Goal: Task Accomplishment & Management: Complete application form

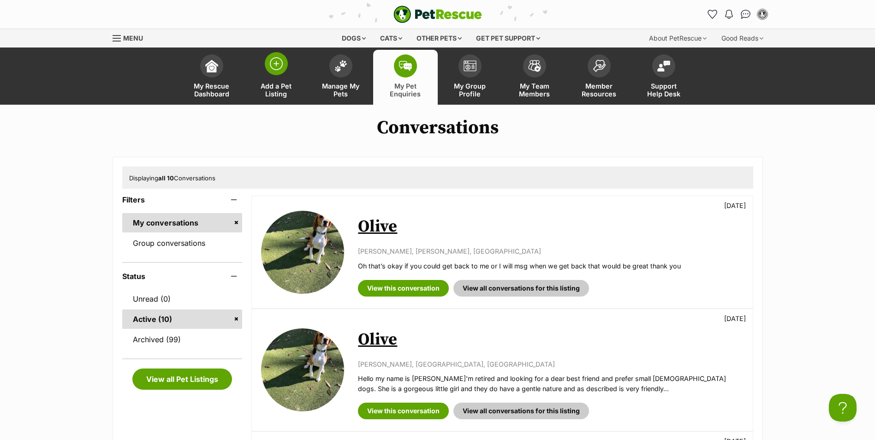
click at [287, 70] on link "Add a Pet Listing" at bounding box center [276, 77] width 65 height 55
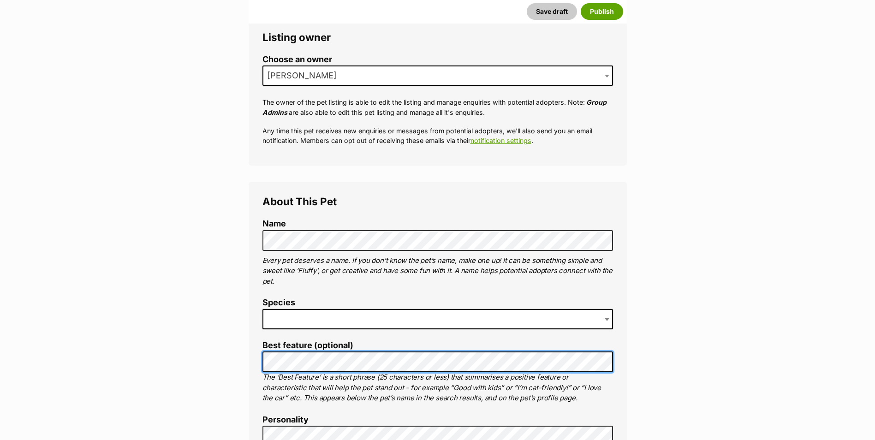
scroll to position [277, 0]
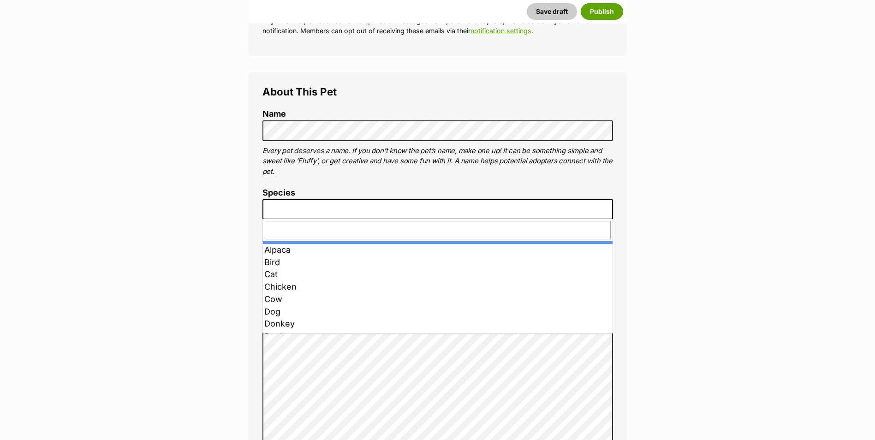
click at [609, 209] on b at bounding box center [607, 210] width 5 height 3
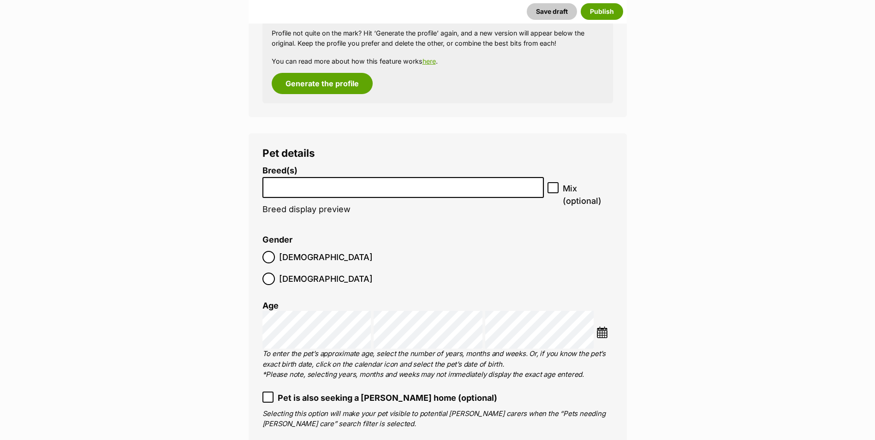
scroll to position [1015, 0]
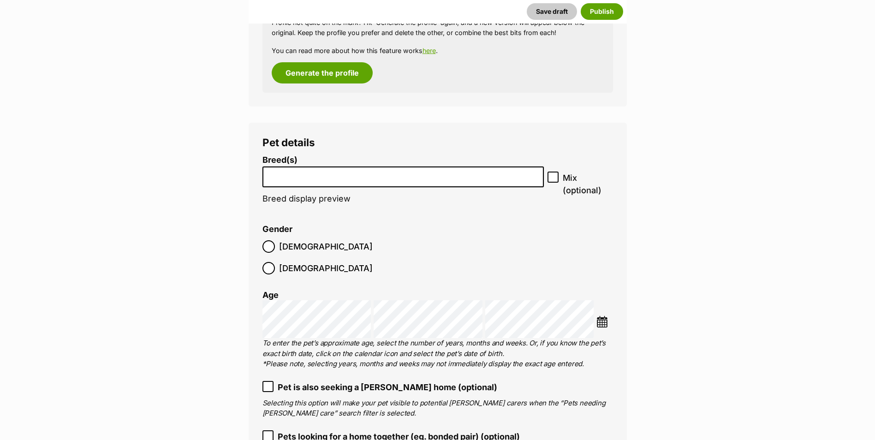
click at [303, 178] on input "search" at bounding box center [403, 175] width 275 height 10
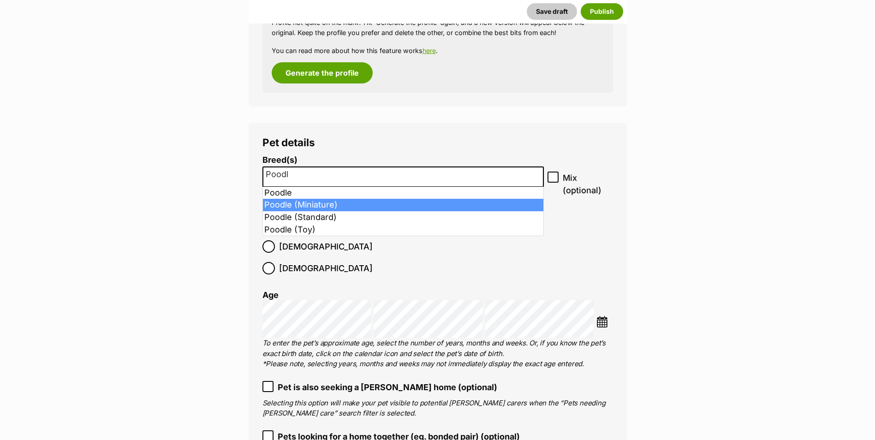
type input "Poodl"
select select "8891"
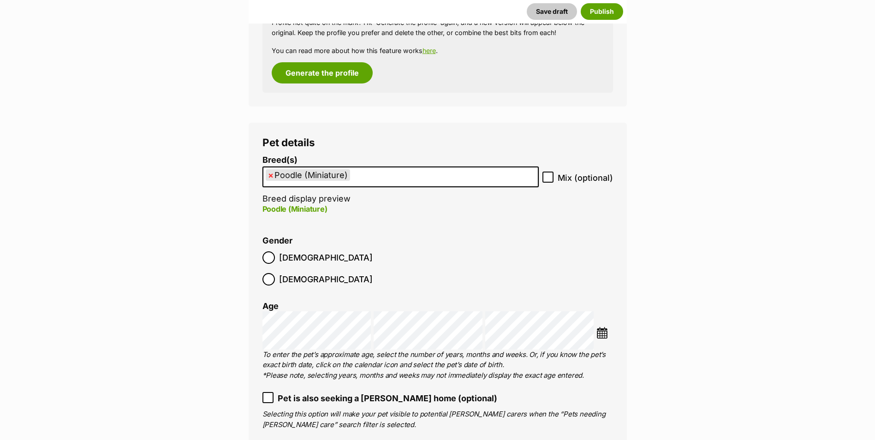
click at [602, 327] on img at bounding box center [602, 333] width 12 height 12
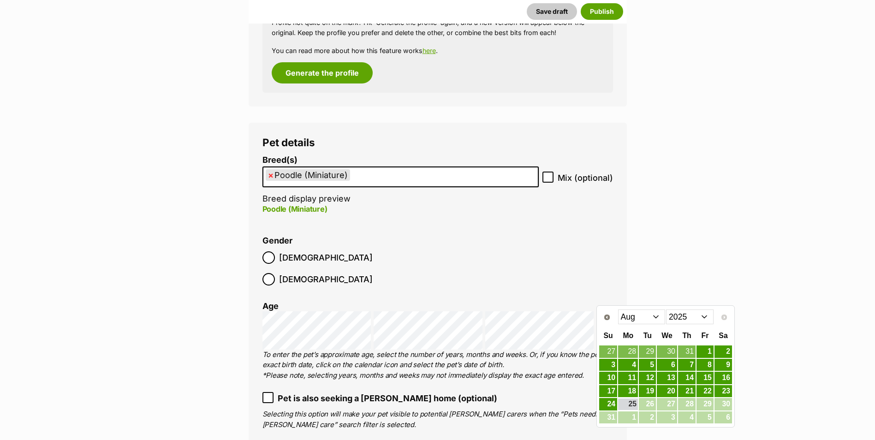
click at [708, 315] on select "2015 2016 2017 2018 2019 2020 2021 2022 2023 2024 2025" at bounding box center [690, 317] width 48 height 15
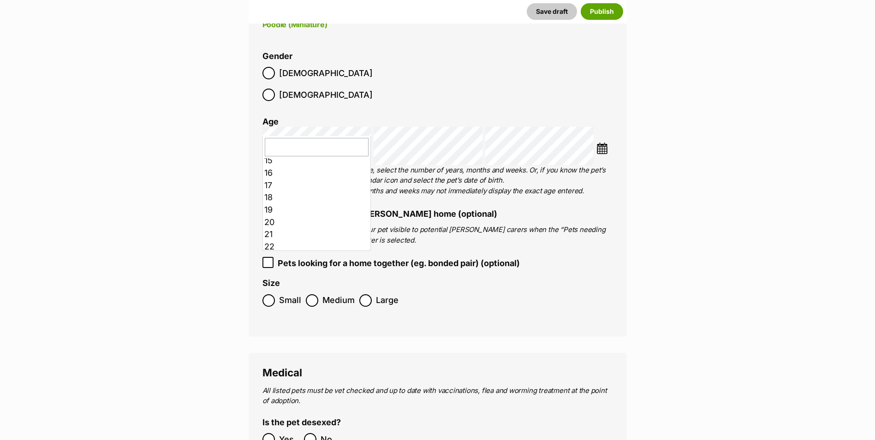
scroll to position [138, 0]
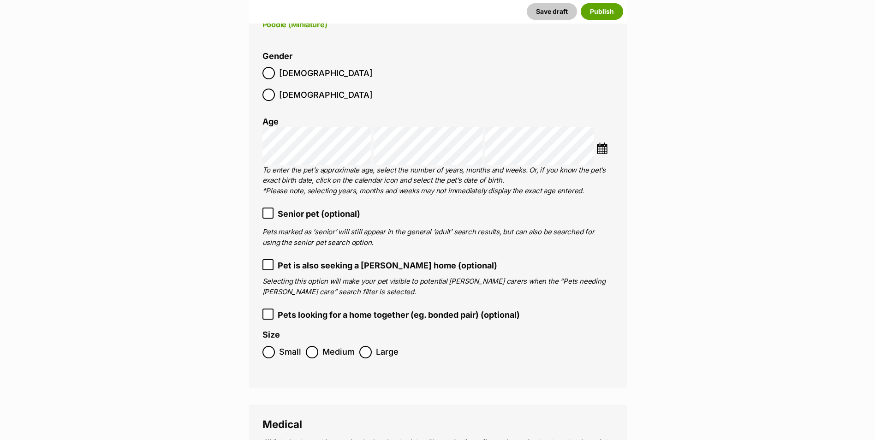
click at [603, 143] on img at bounding box center [602, 149] width 12 height 12
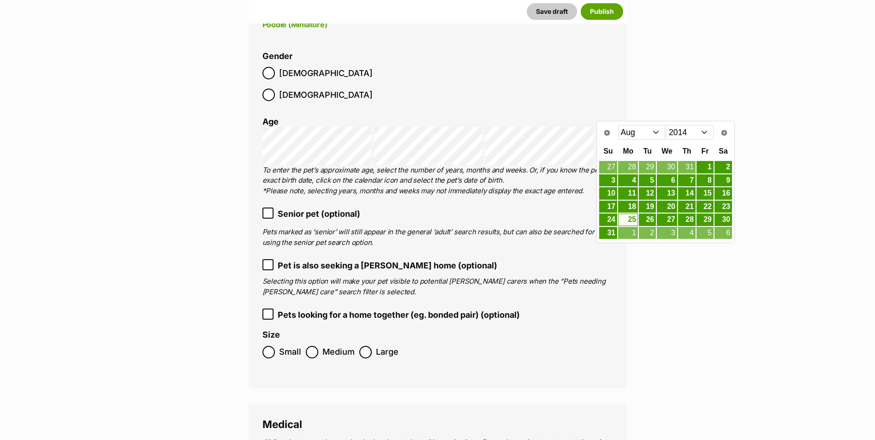
click at [659, 133] on select "Jan Feb Mar Apr May Jun Jul Aug Sep Oct Nov Dec" at bounding box center [642, 132] width 48 height 15
click at [667, 194] on link "12" at bounding box center [667, 194] width 20 height 12
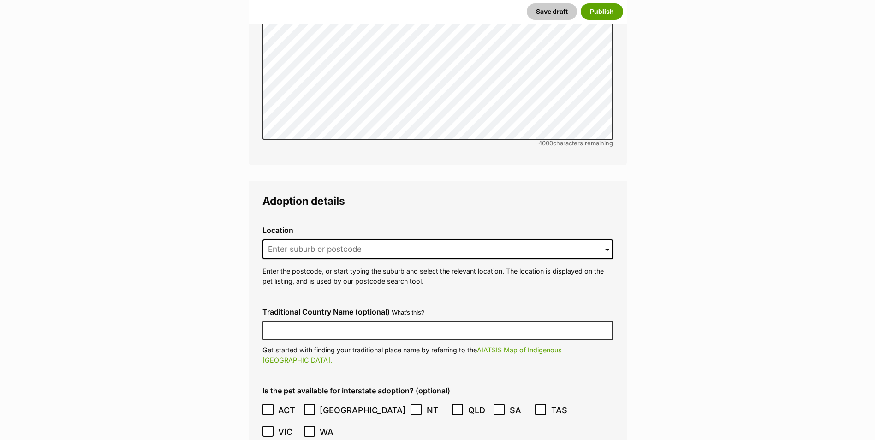
scroll to position [2030, 0]
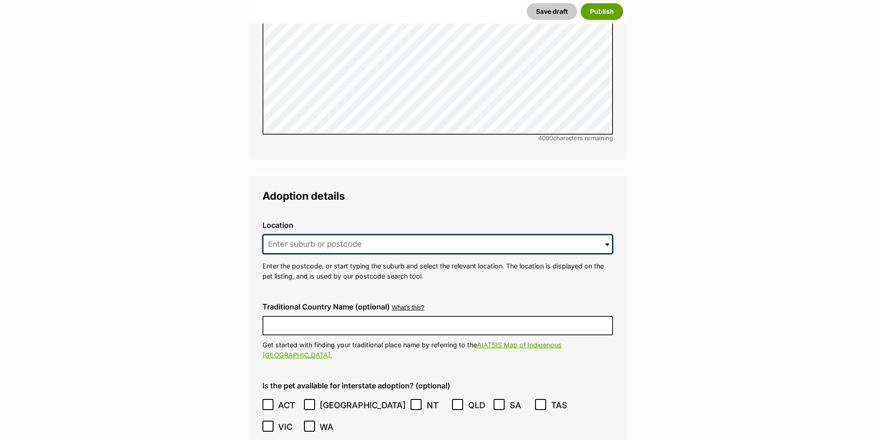
click at [318, 234] on input at bounding box center [437, 244] width 351 height 20
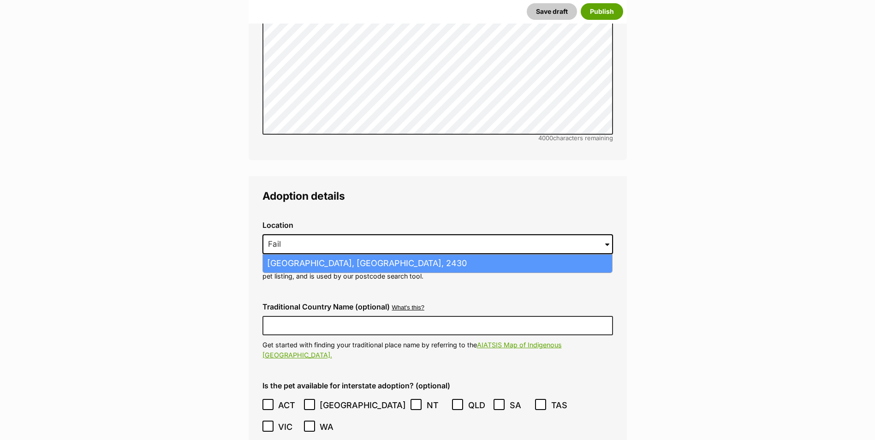
click at [314, 255] on li "Failford, New South Wales, 2430" at bounding box center [437, 264] width 349 height 18
type input "Failford, New South Wales, 2430"
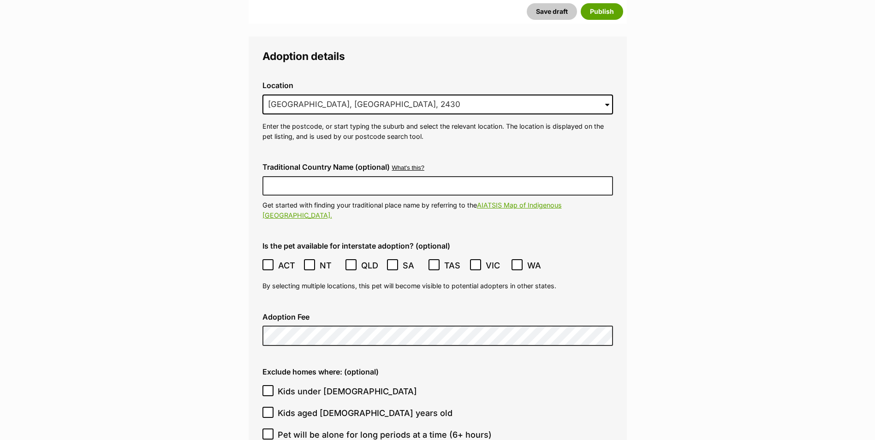
scroll to position [2214, 0]
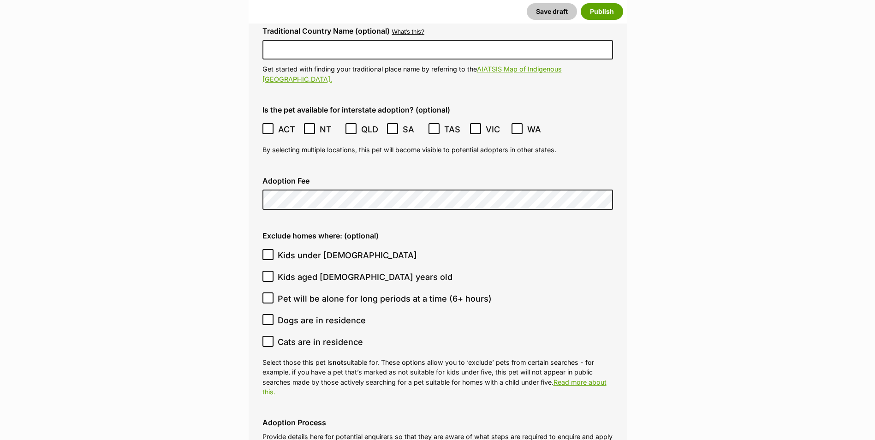
scroll to position [2307, 0]
click at [267, 250] on icon at bounding box center [268, 253] width 6 height 6
click at [267, 248] on input "Kids under 5 years old" at bounding box center [267, 253] width 11 height 11
checkbox input "true"
click at [268, 272] on icon at bounding box center [268, 275] width 6 height 6
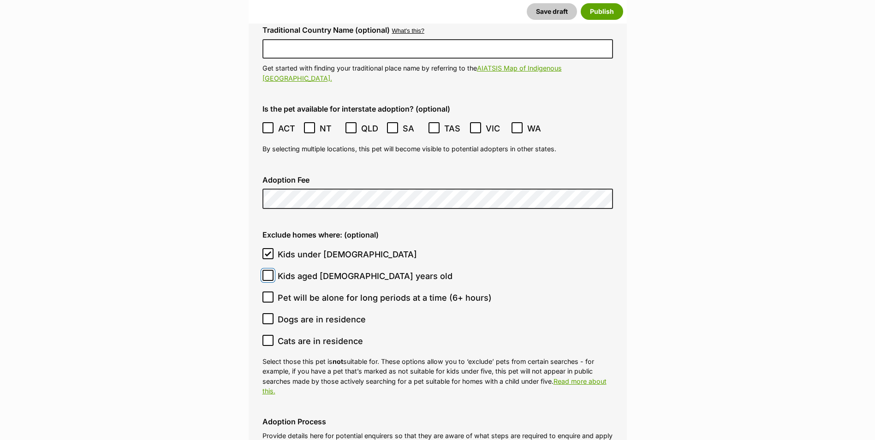
click at [268, 270] on input "Kids aged 6-12 years old" at bounding box center [267, 275] width 11 height 11
checkbox input "true"
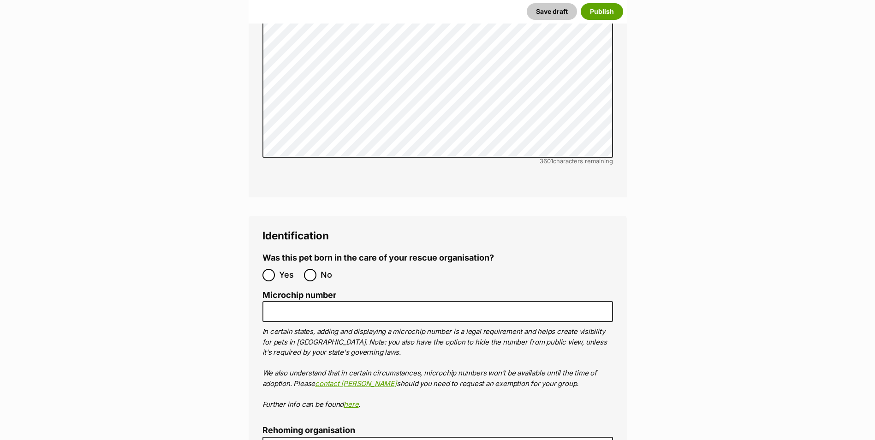
scroll to position [2860, 0]
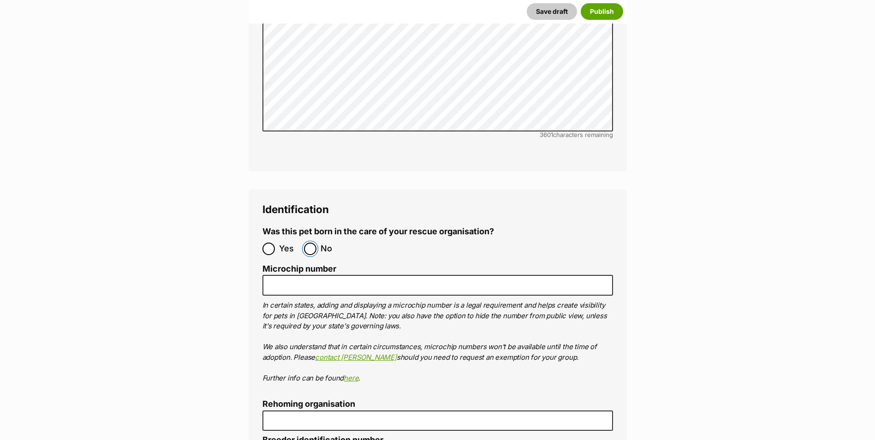
click at [306, 243] on input "No" at bounding box center [310, 249] width 12 height 12
radio input "true"
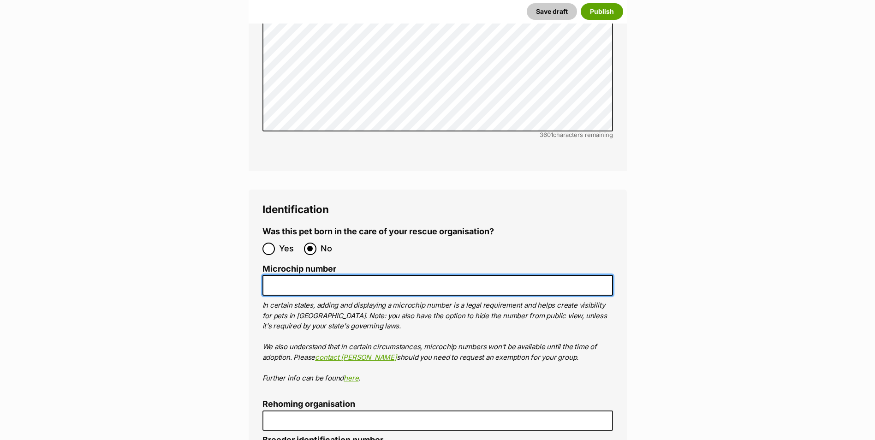
click at [301, 275] on input "Microchip number" at bounding box center [437, 285] width 351 height 21
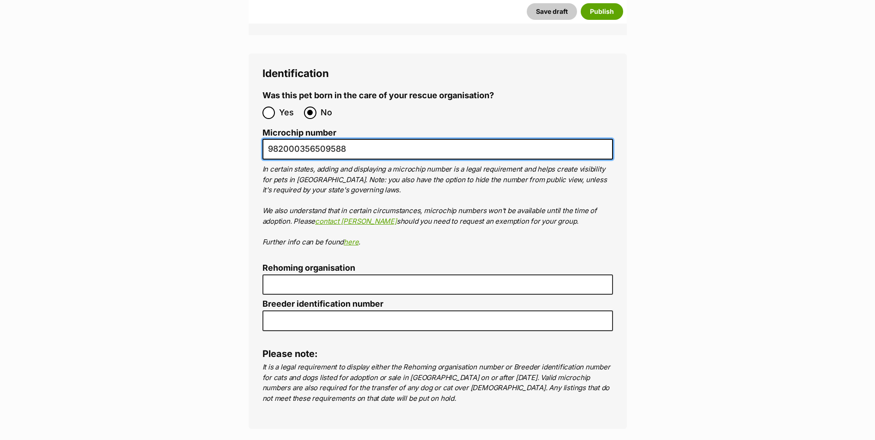
scroll to position [2998, 0]
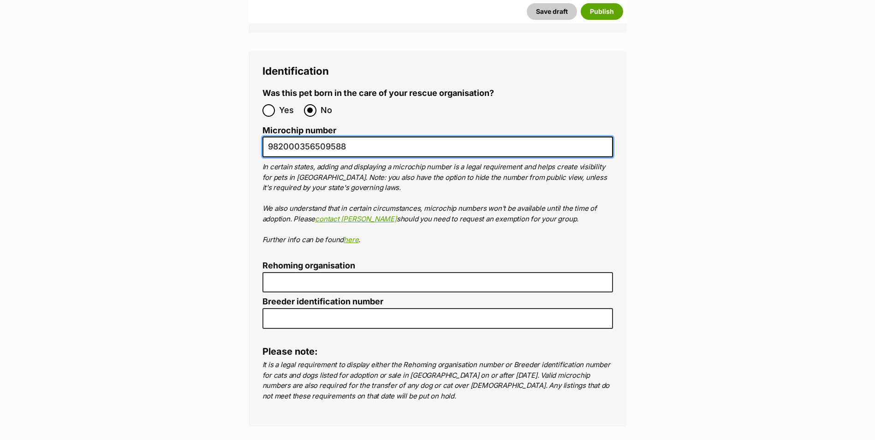
type input "982000356509588"
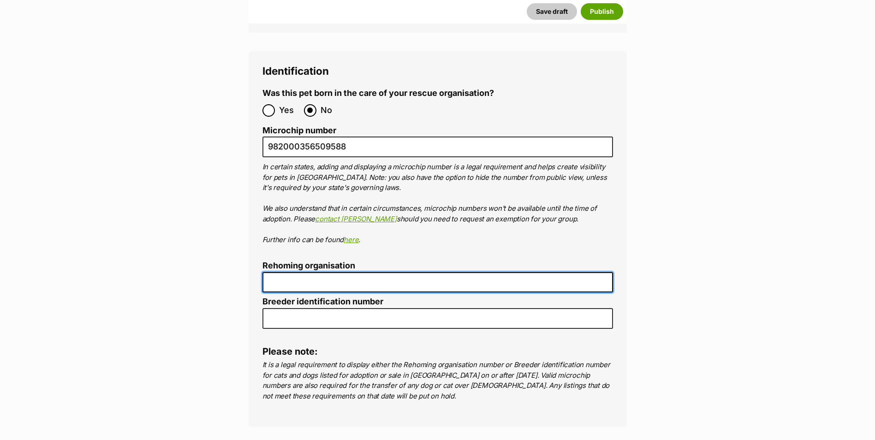
click at [313, 272] on input "Rehoming organisation" at bounding box center [437, 282] width 351 height 21
type input "R251000222"
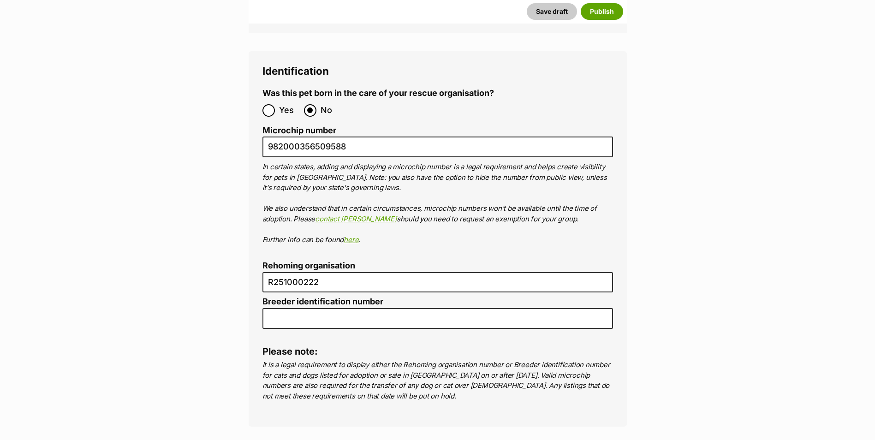
type input "B000615316"
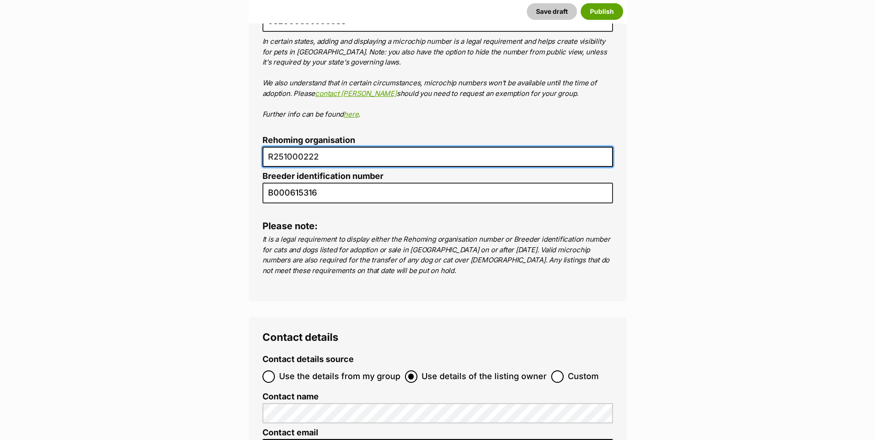
scroll to position [3123, 0]
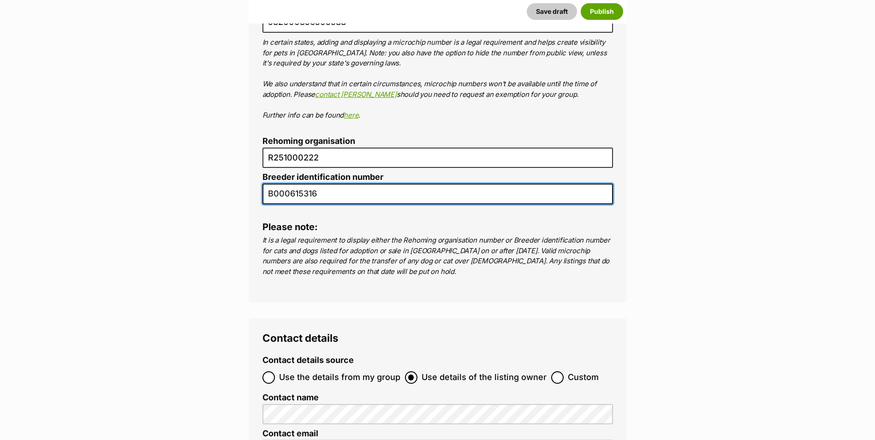
drag, startPoint x: 328, startPoint y: 165, endPoint x: 220, endPoint y: 153, distance: 109.1
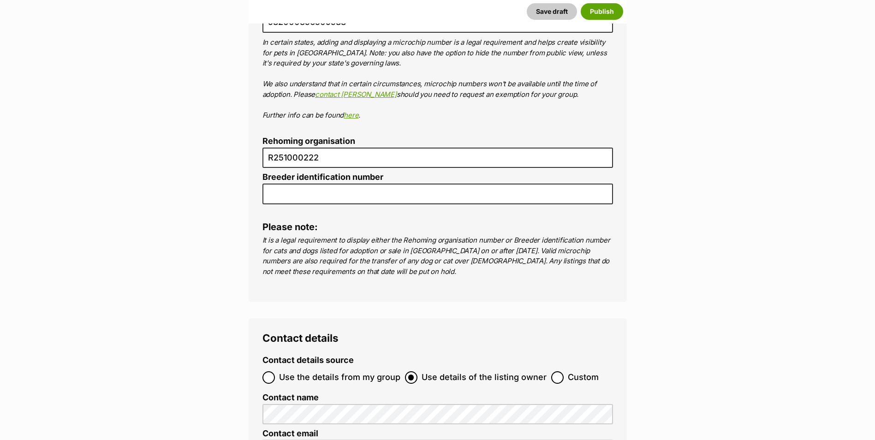
drag, startPoint x: 756, startPoint y: 200, endPoint x: 670, endPoint y: 227, distance: 90.2
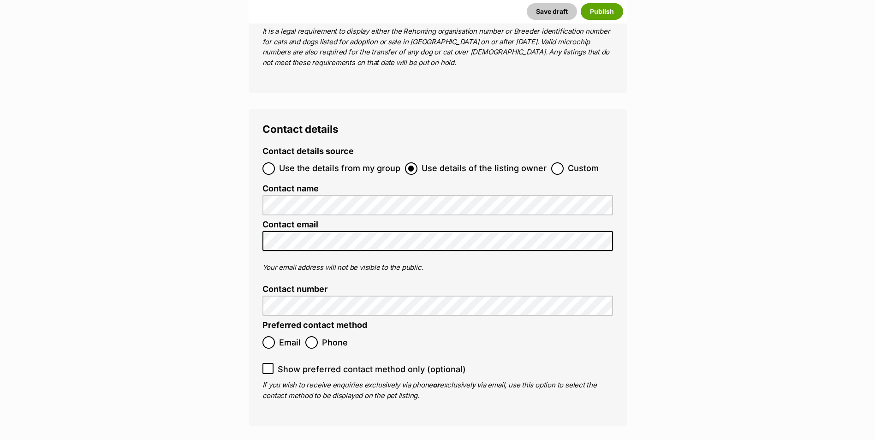
scroll to position [3354, 0]
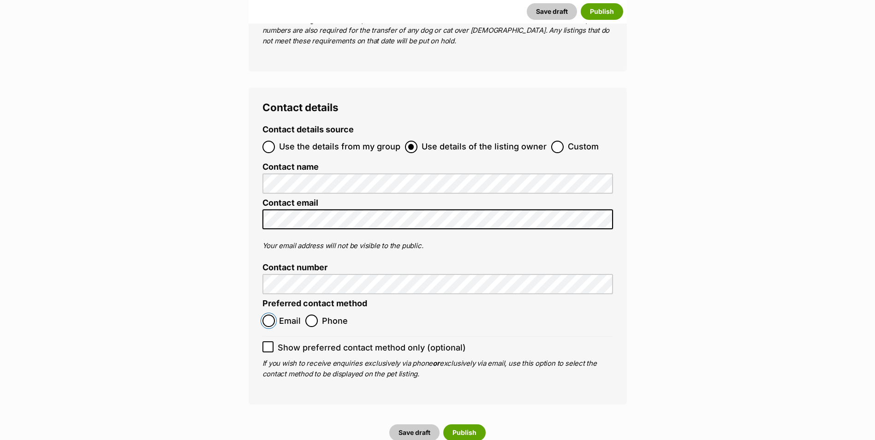
click at [268, 315] on input "Email" at bounding box center [268, 321] width 12 height 12
radio input "true"
click at [268, 344] on icon at bounding box center [268, 347] width 6 height 6
click at [268, 341] on input "Show preferred contact method only (optional)" at bounding box center [267, 346] width 11 height 11
checkbox input "true"
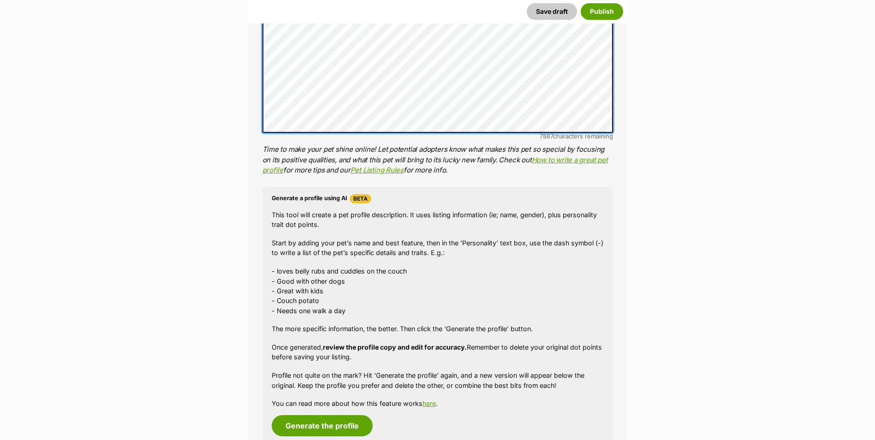
scroll to position [678, 0]
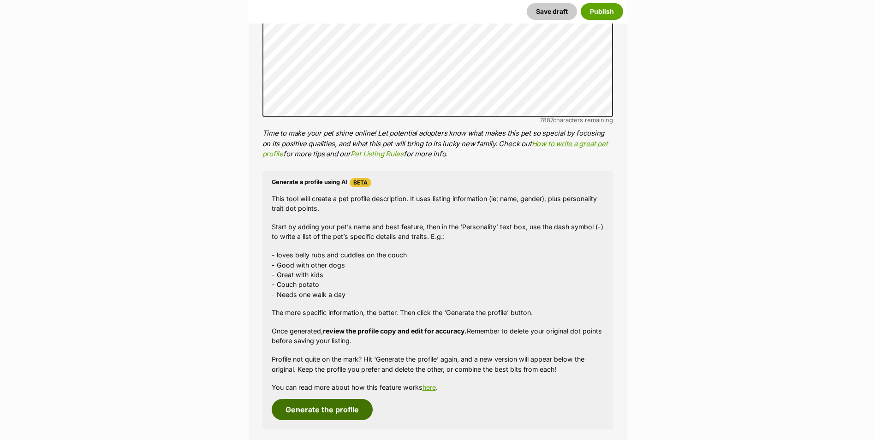
click at [338, 403] on button "Generate the profile" at bounding box center [322, 409] width 101 height 21
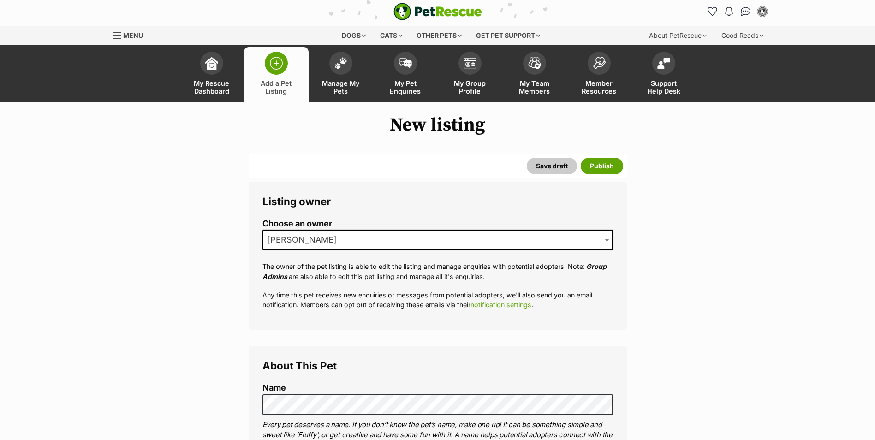
scroll to position [0, 0]
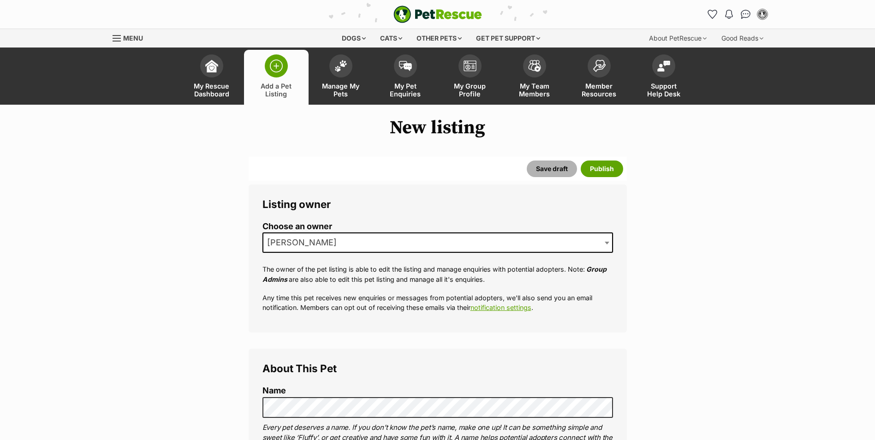
click at [558, 171] on button "Save draft" at bounding box center [552, 169] width 50 height 17
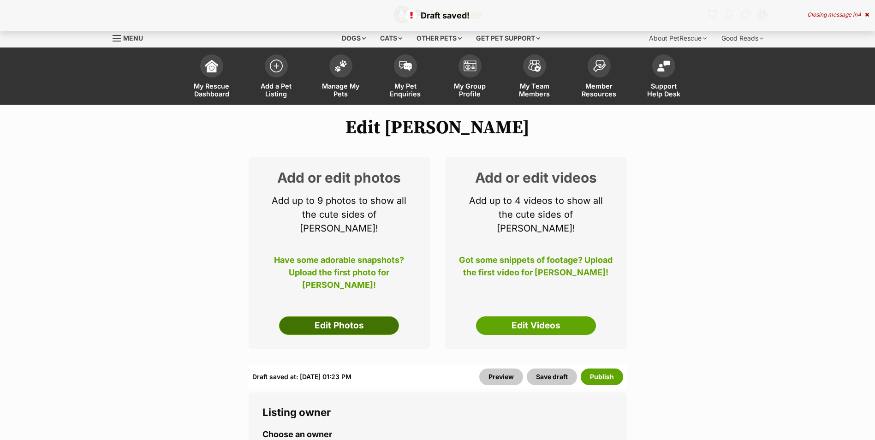
click at [338, 316] on link "Edit Photos" at bounding box center [339, 325] width 120 height 18
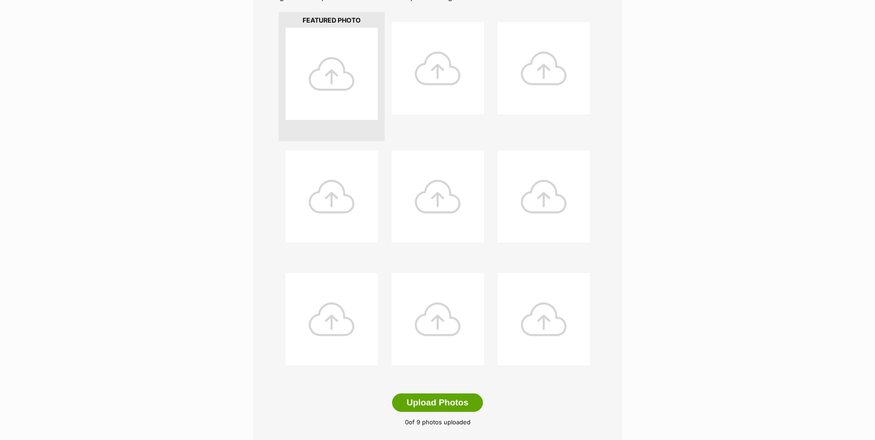
scroll to position [277, 0]
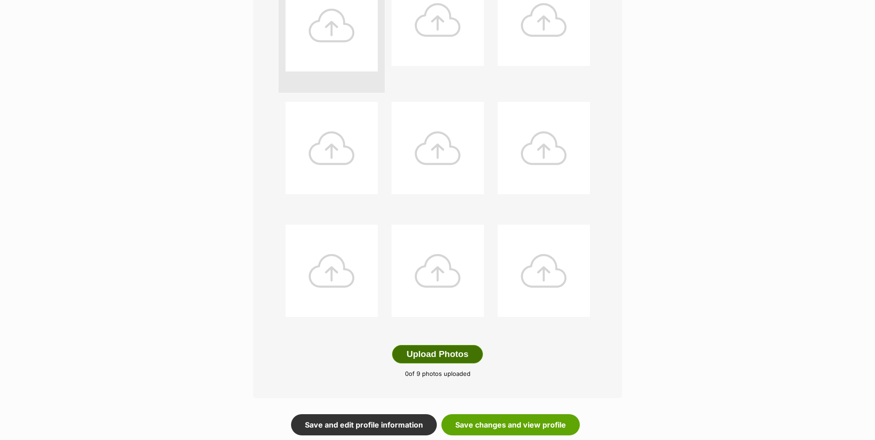
click at [439, 352] on button "Upload Photos" at bounding box center [437, 354] width 90 height 18
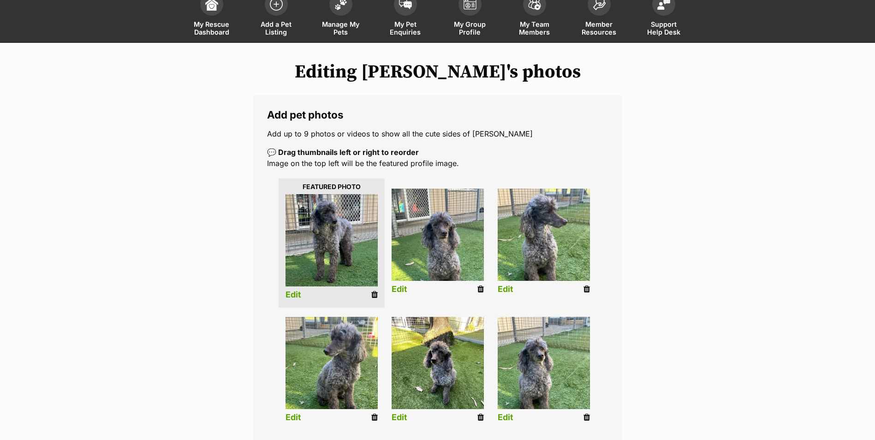
scroll to position [277, 0]
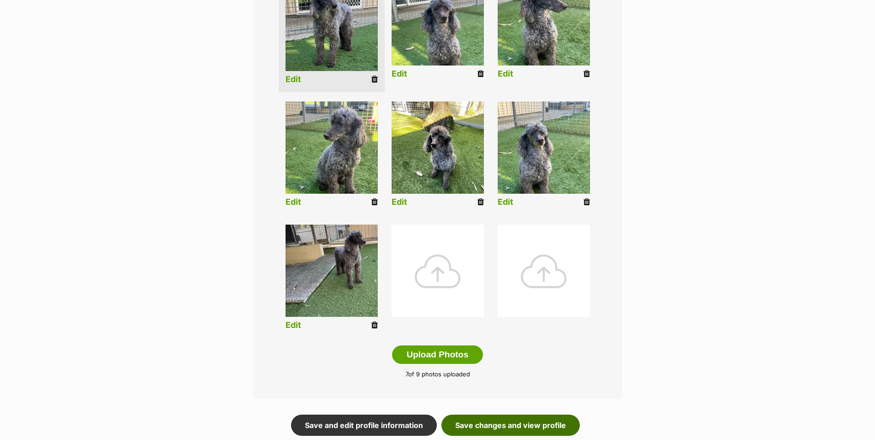
click at [530, 422] on link "Save changes and view profile" at bounding box center [510, 425] width 138 height 21
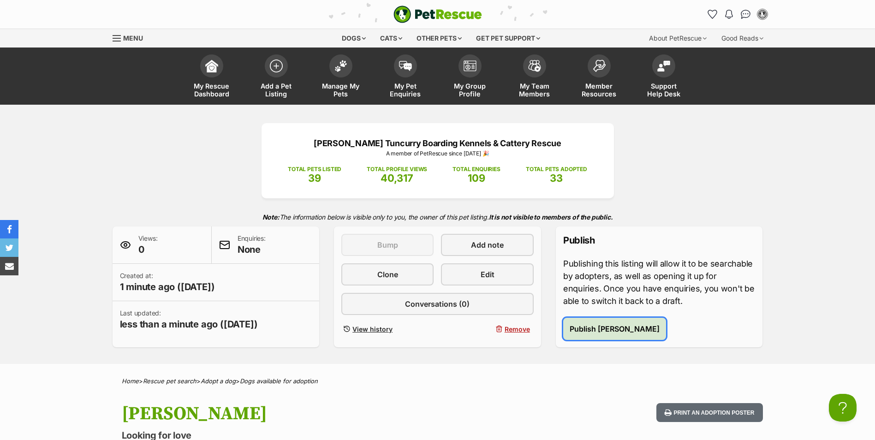
click at [605, 334] on span "Publish Coco Bella" at bounding box center [615, 328] width 90 height 11
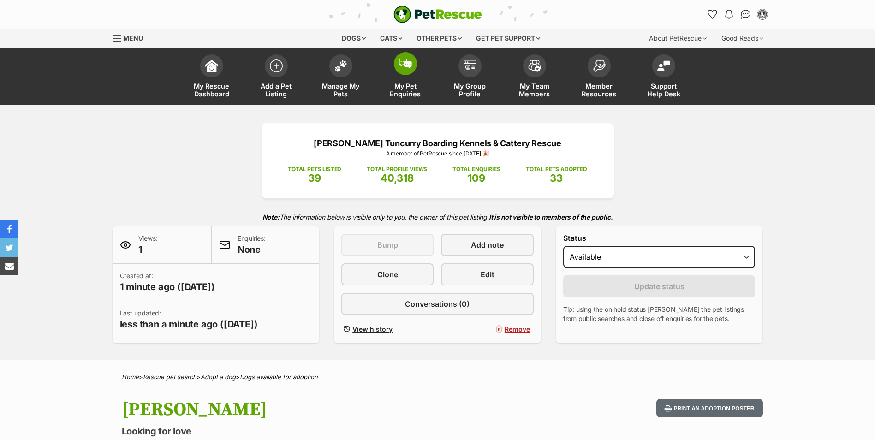
click at [405, 72] on span at bounding box center [405, 63] width 23 height 23
click at [345, 65] on img at bounding box center [340, 64] width 13 height 12
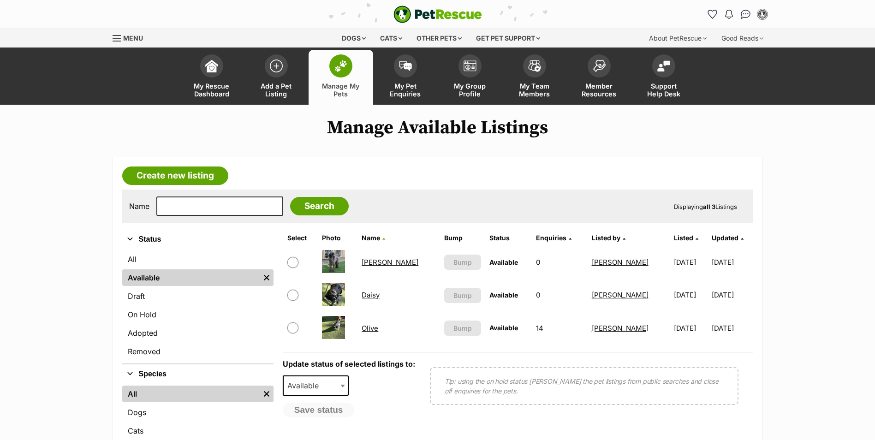
click at [293, 263] on input "checkbox" at bounding box center [292, 262] width 11 height 11
checkbox input "true"
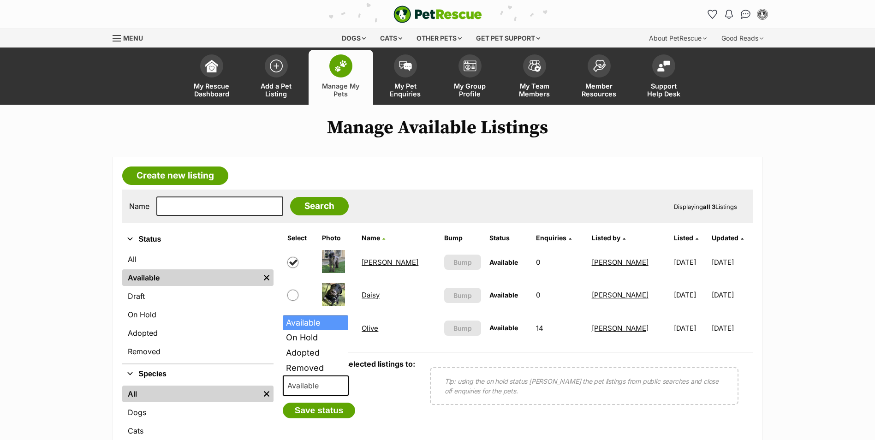
click at [340, 386] on b at bounding box center [342, 386] width 5 height 3
select select "on_hold"
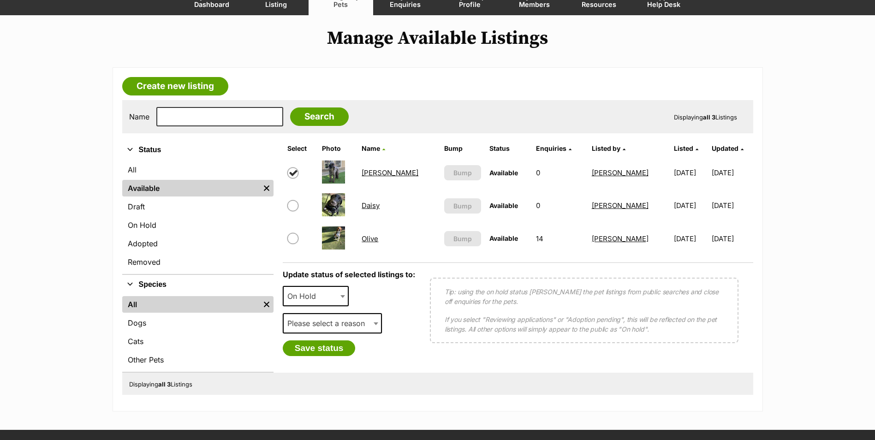
scroll to position [138, 0]
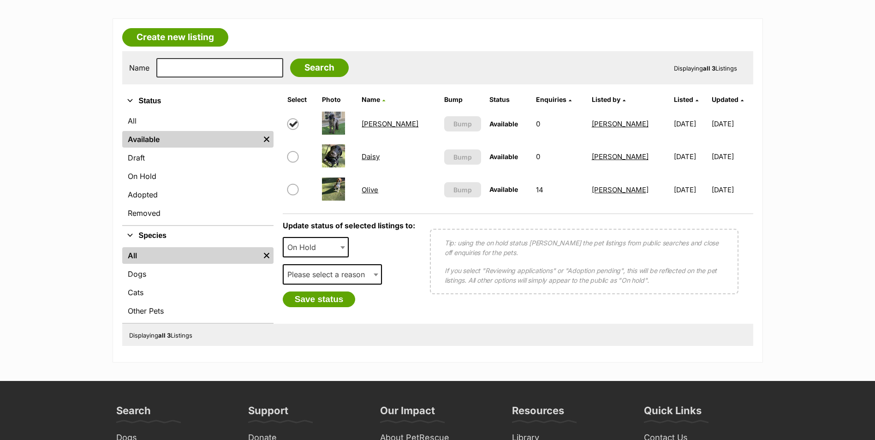
click at [374, 276] on b at bounding box center [376, 275] width 5 height 3
select select "medical"
click at [322, 299] on button "Save status" at bounding box center [319, 300] width 73 height 16
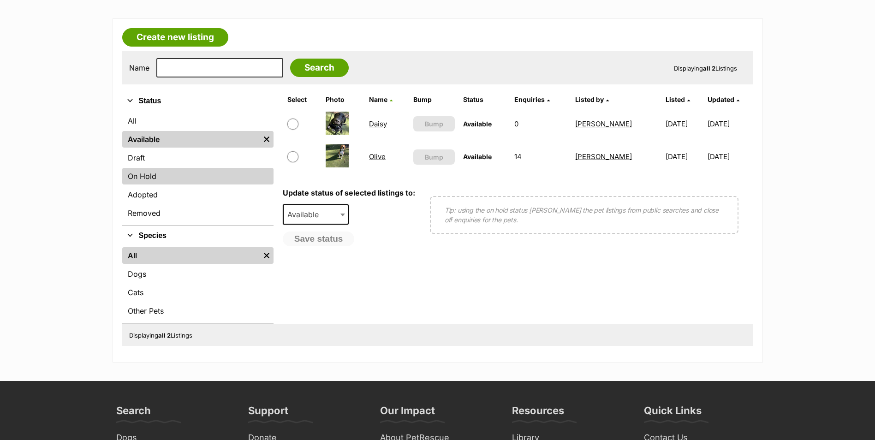
click at [157, 179] on link "On Hold" at bounding box center [197, 176] width 151 height 17
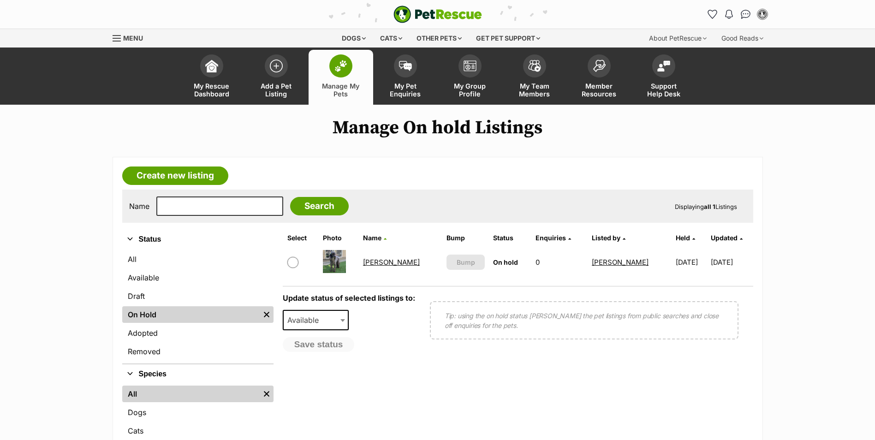
click at [381, 264] on link "[PERSON_NAME]" at bounding box center [391, 262] width 57 height 9
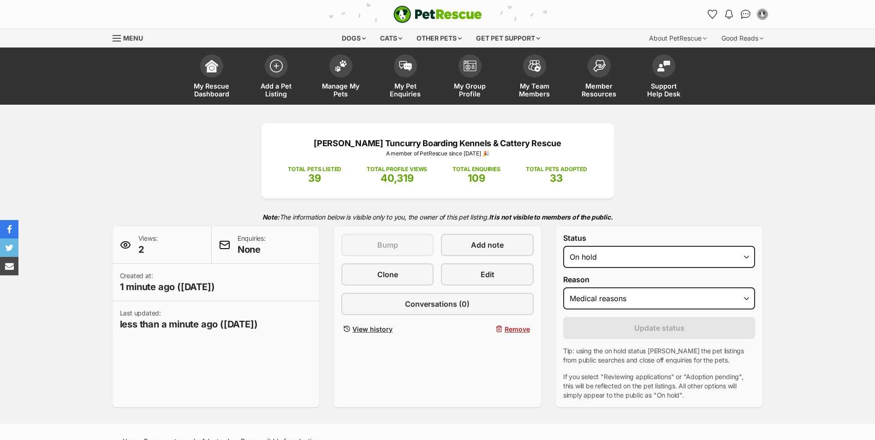
select select "medical"
click at [340, 70] on span at bounding box center [340, 63] width 23 height 23
